Goal: Check status: Check status

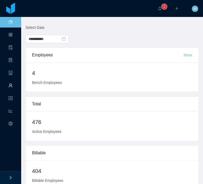
click at [13, 84] on span "Workers" at bounding box center [13, 85] width 0 height 11
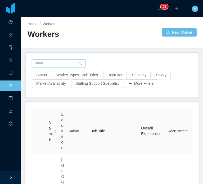
click at [75, 61] on input "text" at bounding box center [58, 63] width 53 height 8
click at [67, 63] on input "text" at bounding box center [58, 63] width 53 height 8
paste input "**********"
type input "**********"
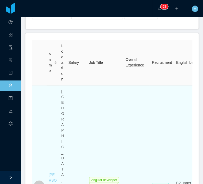
click at [49, 173] on link "[PERSON_NAME]" at bounding box center [53, 186] width 8 height 26
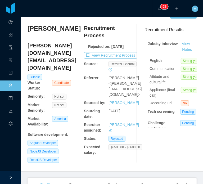
scroll to position [14, 0]
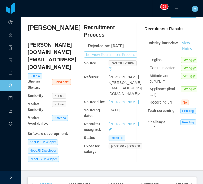
click at [110, 58] on button "View Recruitment Process" at bounding box center [110, 54] width 53 height 6
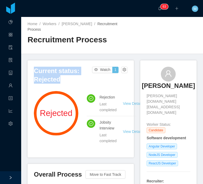
drag, startPoint x: 86, startPoint y: 79, endPoint x: 31, endPoint y: 74, distance: 54.7
click at [31, 74] on div "Current status: Rejected Watch 1 Rejected Rejection Last completed View Details…" at bounding box center [81, 108] width 106 height 97
click at [40, 76] on h3 "Current status: Rejected" at bounding box center [63, 75] width 58 height 17
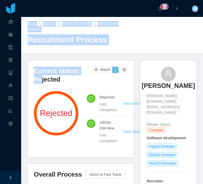
drag, startPoint x: 40, startPoint y: 76, endPoint x: -69, endPoint y: -32, distance: 153.5
click at [0, 0] on html "Dashboard Apps Clients Allocation Users Workers Tasks Reports Configuration ···…" at bounding box center [101, 92] width 203 height 184
click at [155, 38] on div "Home / Workers / [PERSON_NAME] / Recruitment Process / Recruitment Process" at bounding box center [112, 35] width 182 height 37
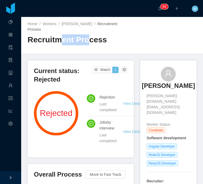
drag, startPoint x: 59, startPoint y: 44, endPoint x: 116, endPoint y: 42, distance: 57.0
click at [116, 42] on div "Home / Workers / [PERSON_NAME] / Recruitment Process / Recruitment Process" at bounding box center [112, 35] width 182 height 37
